Goal: Check status: Check status

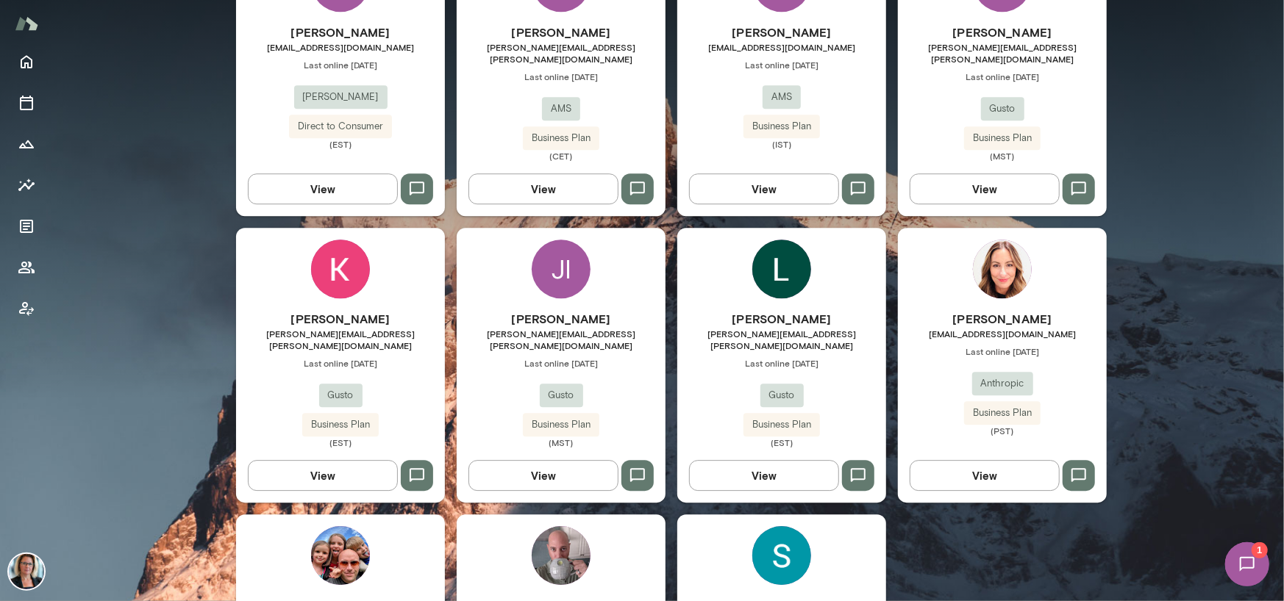
scroll to position [2573, 0]
click at [993, 239] on img at bounding box center [1002, 268] width 59 height 59
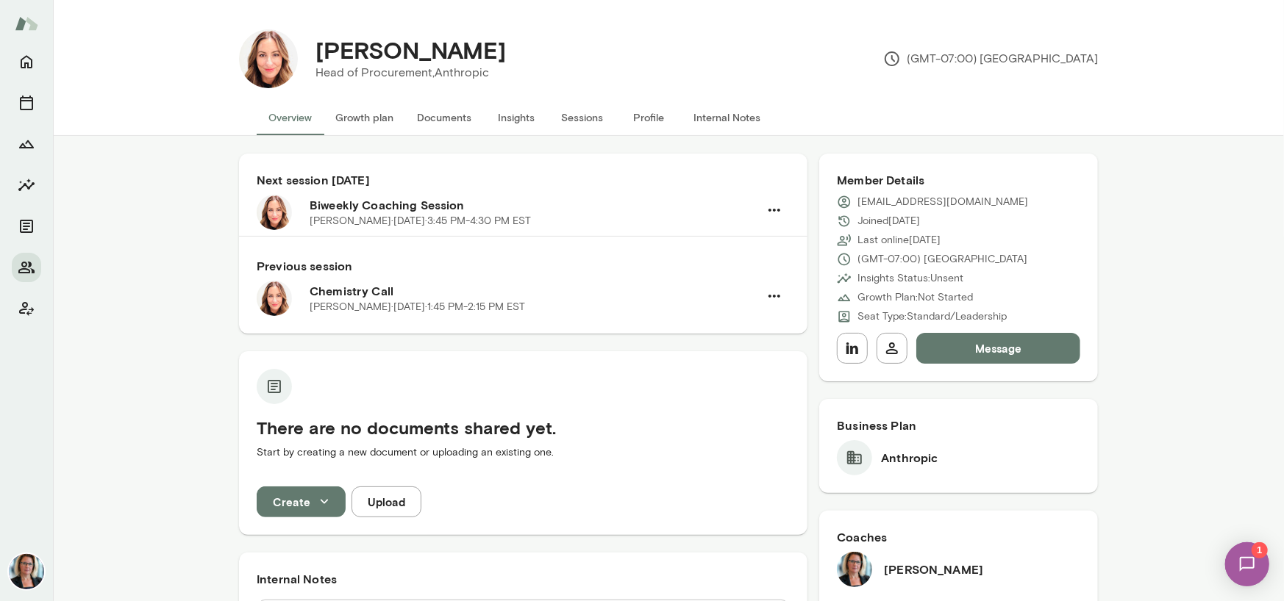
click at [579, 111] on button "Sessions" at bounding box center [582, 117] width 66 height 35
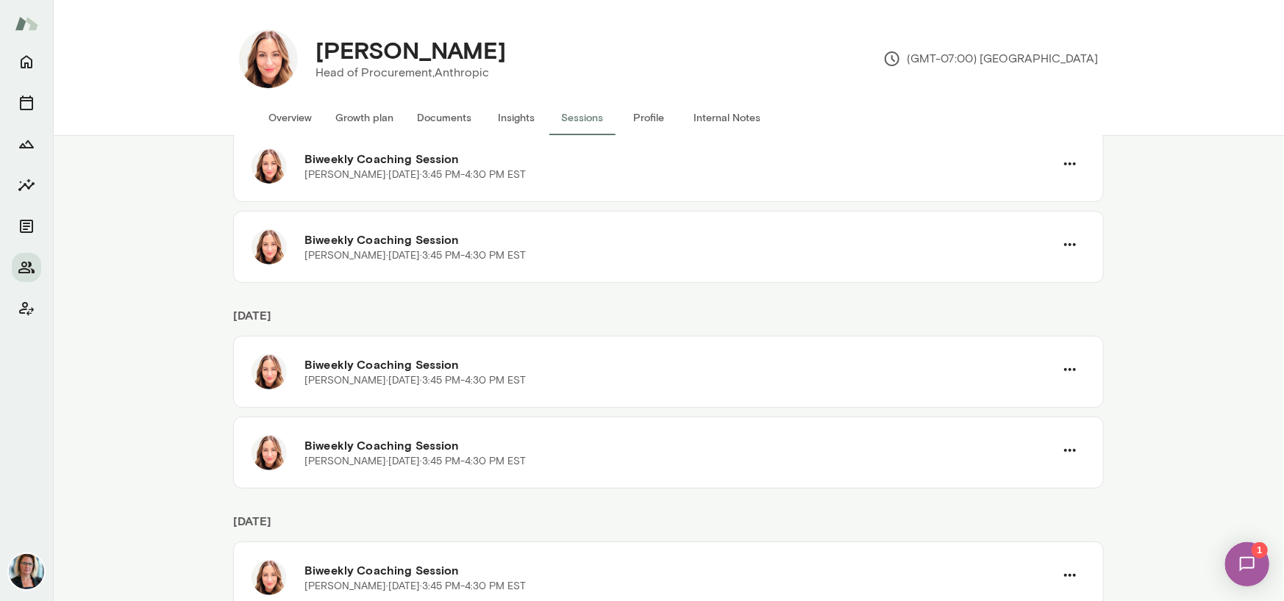
scroll to position [441, 0]
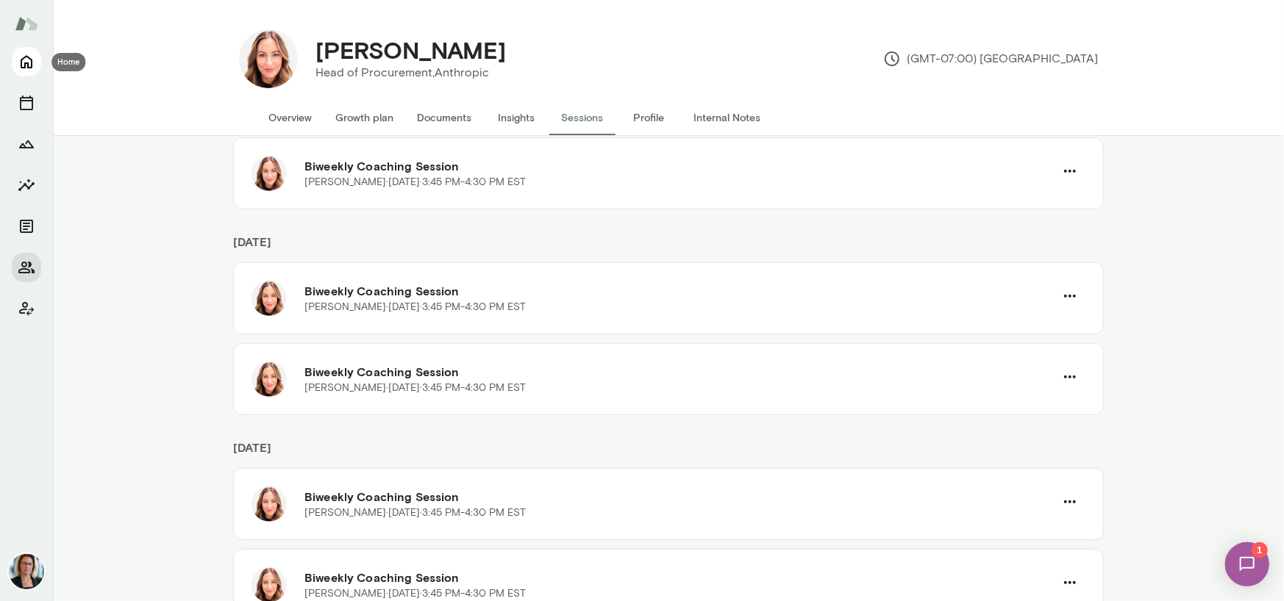
click at [28, 62] on icon "Home" at bounding box center [27, 62] width 18 height 18
